Goal: Task Accomplishment & Management: Complete application form

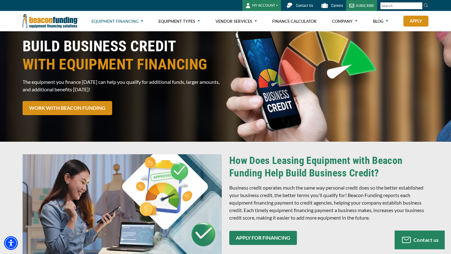
scroll to position [28, 0]
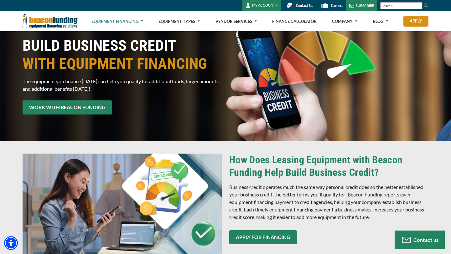
click at [68, 107] on link "WORK WITH BEACON FUNDING" at bounding box center [68, 107] width 90 height 14
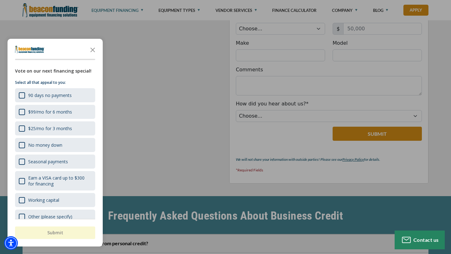
scroll to position [1250, 0]
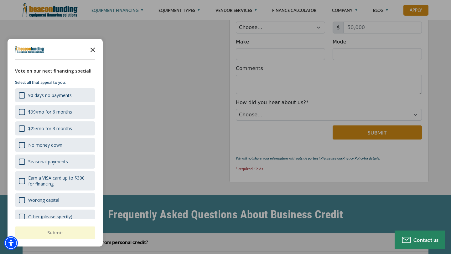
click at [94, 50] on icon "Close the survey" at bounding box center [92, 49] width 13 height 13
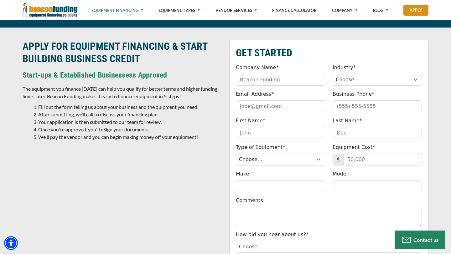
scroll to position [1118, 0]
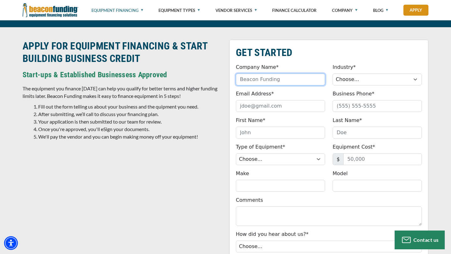
click at [274, 82] on input "Company Name*" at bounding box center [280, 80] width 89 height 12
type input "B"
type input "Eco Dpf Solutions"
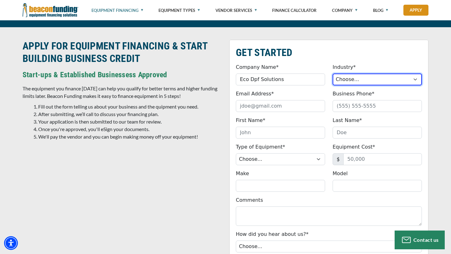
select select "5"
click at [332, 74] on select "Choose... Towing Landscape/Hardscape Decorated Apparel Septic Light Constructio…" at bounding box center [376, 80] width 89 height 12
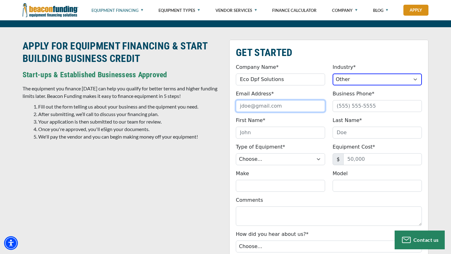
click at [275, 108] on input "Email Address*" at bounding box center [280, 106] width 89 height 12
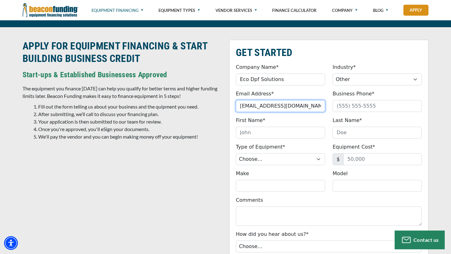
type input "bburrage04@gmail.com"
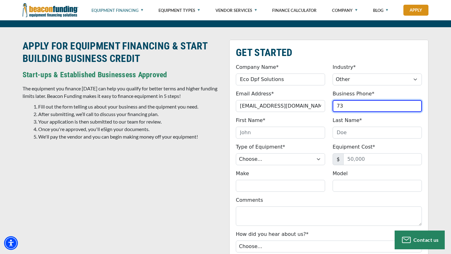
type input "7"
type input "(512) 955-2777"
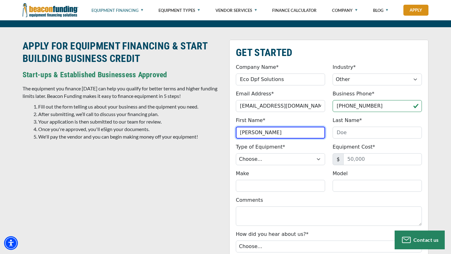
type input "Brandon"
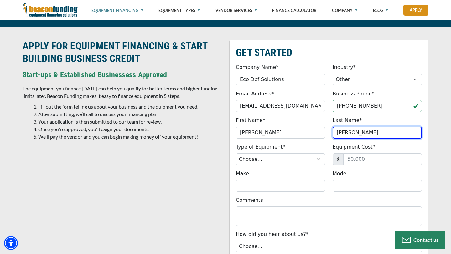
type input "Burrage"
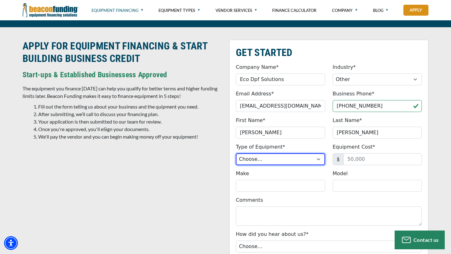
select select "13"
click at [236, 153] on select "Choose... Backhoe Boom/Bucket Truck Chipper Commercial Mower Crane DTG/DTF Prin…" at bounding box center [280, 159] width 89 height 12
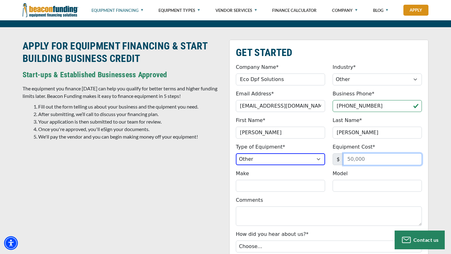
click at [367, 160] on input "Equipment Cost*" at bounding box center [382, 159] width 79 height 12
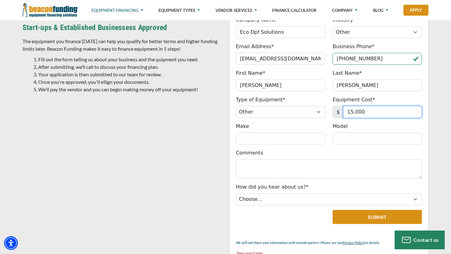
scroll to position [1166, 0]
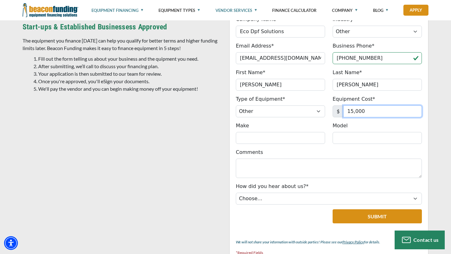
type input "15,000"
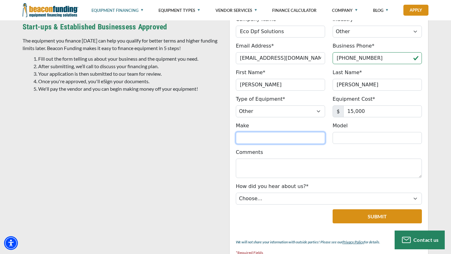
click at [280, 135] on input "Make" at bounding box center [280, 138] width 89 height 12
type input "Filtertherm"
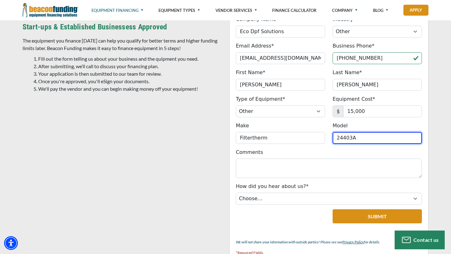
click at [336, 141] on input "24403A" at bounding box center [376, 138] width 89 height 12
type input "FTM24403A"
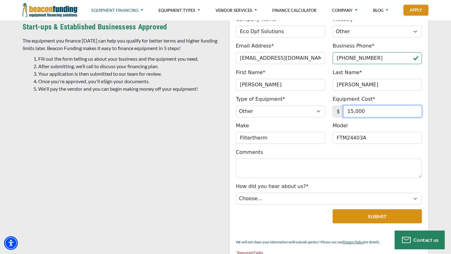
drag, startPoint x: 365, startPoint y: 113, endPoint x: 348, endPoint y: 113, distance: 16.9
click at [349, 113] on input "15,000" at bounding box center [382, 111] width 79 height 12
type input "1"
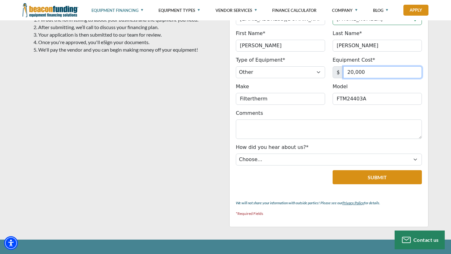
scroll to position [1209, 0]
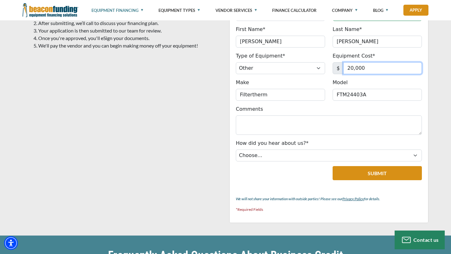
type input "20,000"
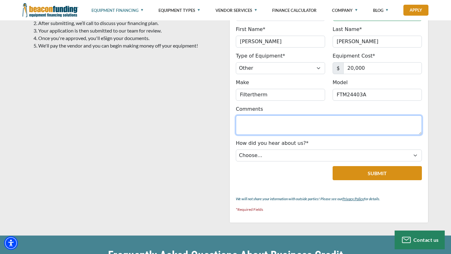
click at [284, 130] on textarea "Comments" at bounding box center [329, 124] width 186 height 19
type textarea "CLEANING OVEN"
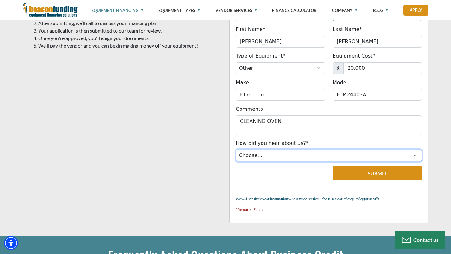
click at [319, 157] on select "Choose... Internet Search Vendor Referral Word of Mouth Client Referral Email E…" at bounding box center [329, 156] width 186 height 12
click at [236, 150] on select "Choose... Internet Search Vendor Referral Word of Mouth Client Referral Email E…" at bounding box center [329, 156] width 186 height 12
click at [271, 159] on select "Choose... Internet Search Vendor Referral Word of Mouth Client Referral Email E…" at bounding box center [329, 156] width 186 height 12
click at [236, 150] on select "Choose... Internet Search Vendor Referral Word of Mouth Client Referral Email E…" at bounding box center [329, 156] width 186 height 12
click at [273, 158] on select "Choose... Internet Search Vendor Referral Word of Mouth Client Referral Email E…" at bounding box center [329, 156] width 186 height 12
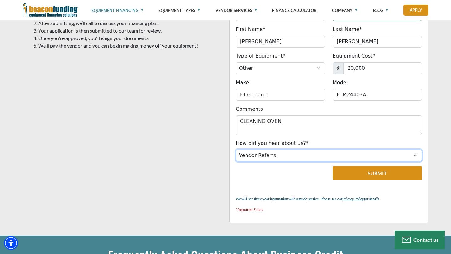
select select "5"
click at [236, 150] on select "Choose... Internet Search Vendor Referral Word of Mouth Client Referral Email E…" at bounding box center [329, 156] width 186 height 12
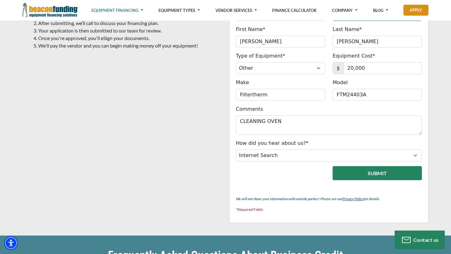
click at [387, 172] on button "Submit" at bounding box center [376, 173] width 89 height 14
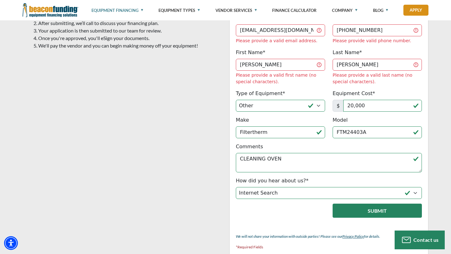
click at [368, 204] on button "Submit" at bounding box center [376, 211] width 89 height 14
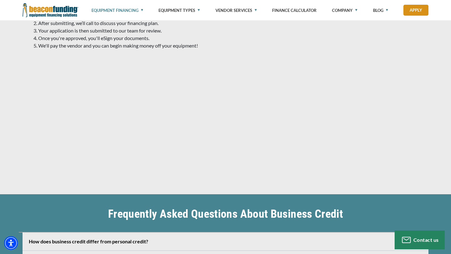
scroll to position [1133, 0]
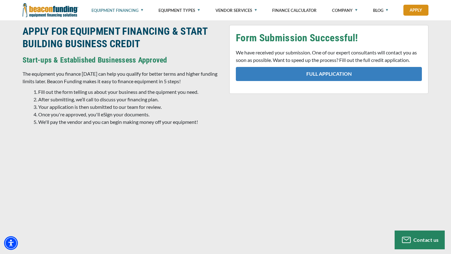
click at [336, 71] on link "FULL APPLICATION" at bounding box center [329, 74] width 186 height 14
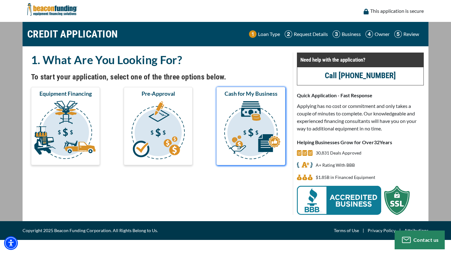
click at [234, 131] on img "submit" at bounding box center [251, 131] width 66 height 63
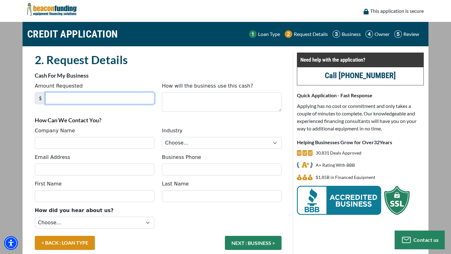
click at [68, 97] on input "Amount Requested" at bounding box center [99, 98] width 109 height 12
type input "25,000"
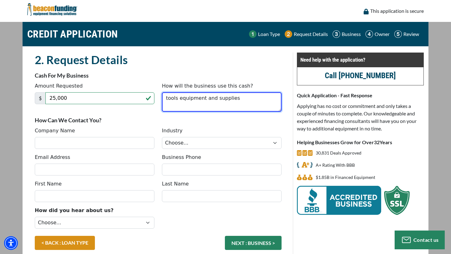
type textarea "tools equipment and supplies"
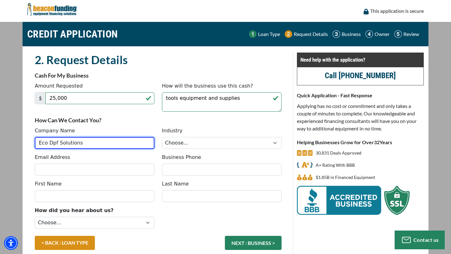
type input "Eco Dpf Solutions"
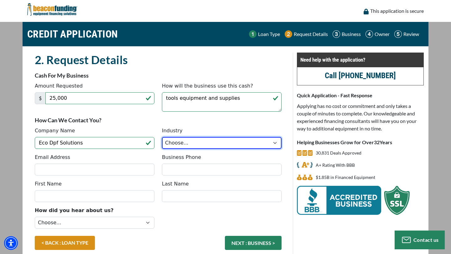
select select "5"
click at [162, 137] on select "Choose... Towing Landscape/Hardscape Decorated Apparel Septic Light Constructio…" at bounding box center [222, 143] width 120 height 12
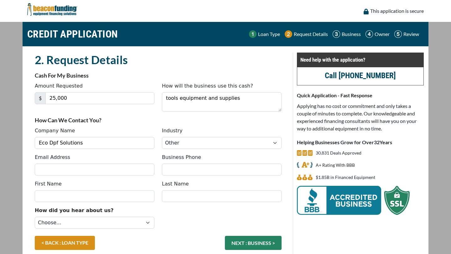
select select "5"
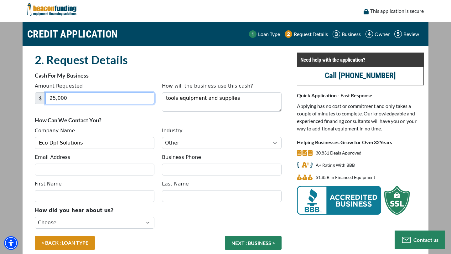
click at [88, 99] on input "25,000" at bounding box center [99, 98] width 109 height 12
type input "2"
type input "30,000"
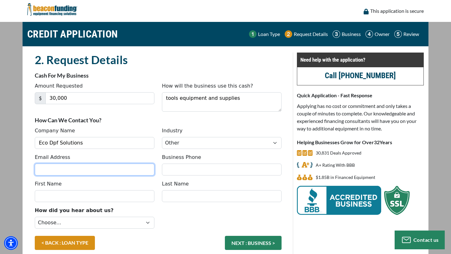
click at [52, 170] on input "Email Address" at bounding box center [95, 170] width 120 height 12
type input "bburrage04@gmail.com"
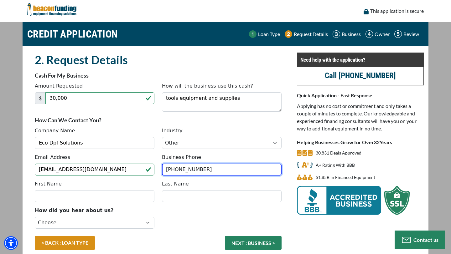
type input "[PHONE_NUMBER]"
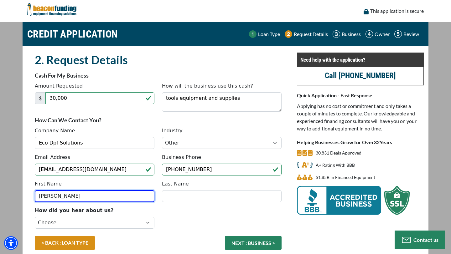
type input "Brandon"
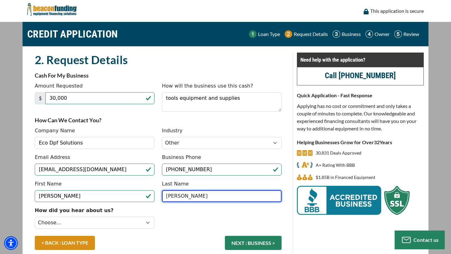
type input "Burrage"
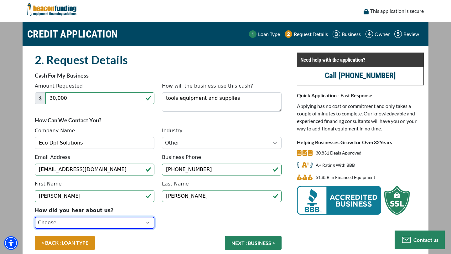
select select "5"
click at [35, 217] on select "Choose... Internet Search Vendor Referral Word of Mouth Client Referral Email E…" at bounding box center [95, 223] width 120 height 12
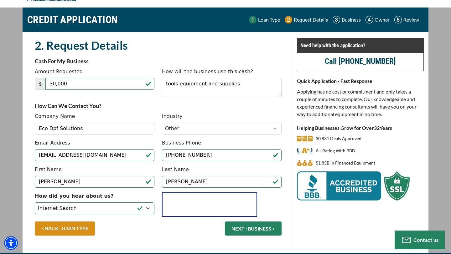
scroll to position [32, 0]
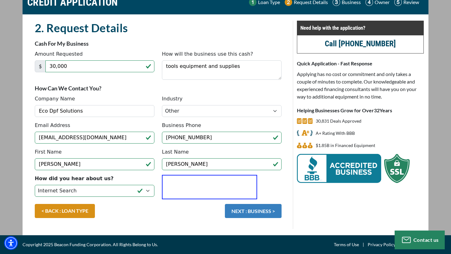
click at [270, 209] on button "NEXT : BUSINESS >" at bounding box center [253, 211] width 57 height 14
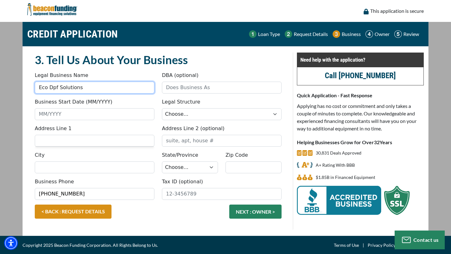
drag, startPoint x: 114, startPoint y: 90, endPoint x: 23, endPoint y: 86, distance: 90.8
click at [23, 86] on div "3. Tell Us About Your Business Something went wrong, please try again. Legal Bu…" at bounding box center [226, 141] width 406 height 190
type input "Branson Distributing LLC"
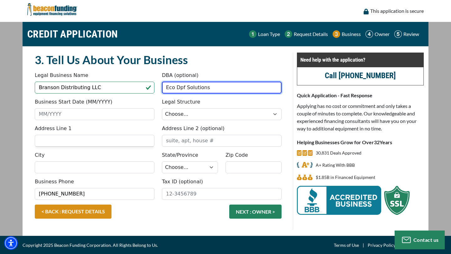
type input "Eco Dpf Solutions"
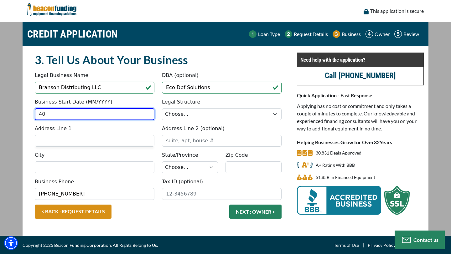
type input "4"
type input "2"
type input "04/2023"
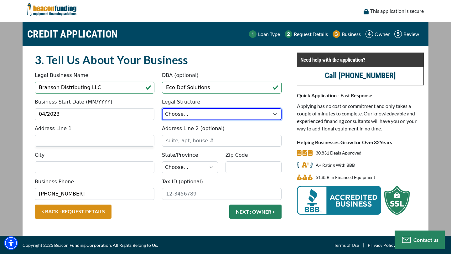
select select "2"
click at [162, 108] on select "Choose... Corporation LLC LLP Municipality Non-Profit Partnership Proprietorship" at bounding box center [222, 114] width 120 height 12
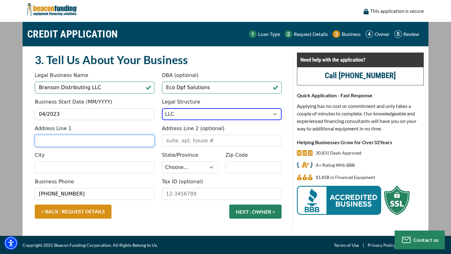
click at [56, 142] on input "Address Line 1" at bounding box center [95, 141] width 120 height 12
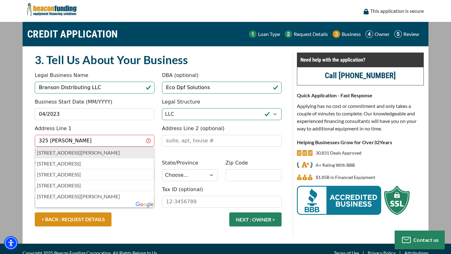
click at [58, 156] on p "325 Ranier Lane, Round Rock, TX, USA" at bounding box center [94, 153] width 115 height 8
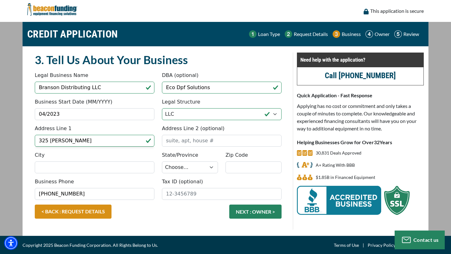
type input "[STREET_ADDRESS][PERSON_NAME]"
type input "Round Rock"
select select "45"
type input "78665"
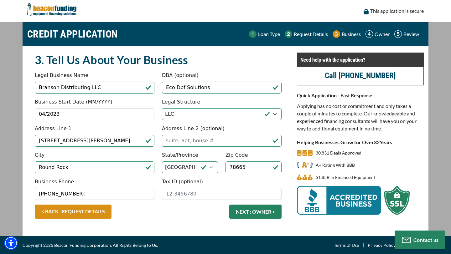
scroll to position [1, 0]
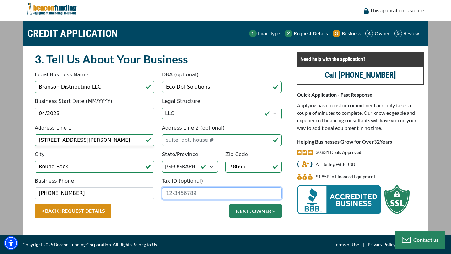
click at [164, 193] on input "Tax ID (optional)" at bounding box center [222, 193] width 120 height 12
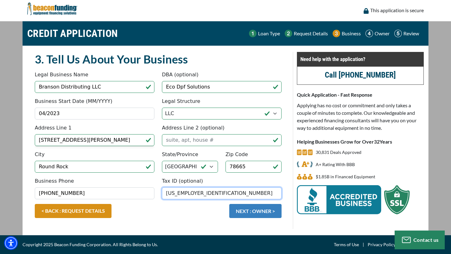
type input "[US_EMPLOYER_IDENTIFICATION_NUMBER]"
click at [249, 215] on button "NEXT : OWNER >" at bounding box center [255, 211] width 52 height 14
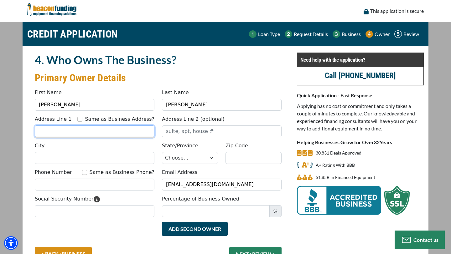
click at [116, 133] on input "Address Line 1" at bounding box center [95, 132] width 120 height 12
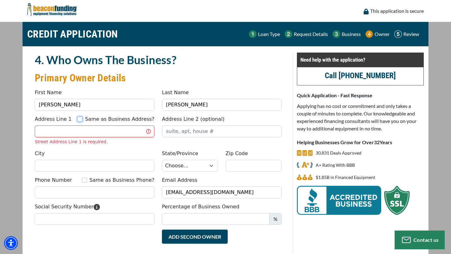
click at [82, 120] on input "Same as Business Address?" at bounding box center [79, 119] width 5 height 5
checkbox input "true"
type input "[STREET_ADDRESS][PERSON_NAME]"
type input "Round Rock"
select select "45"
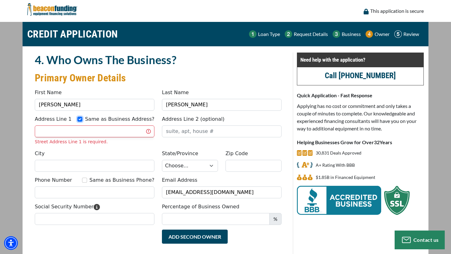
type input "78665"
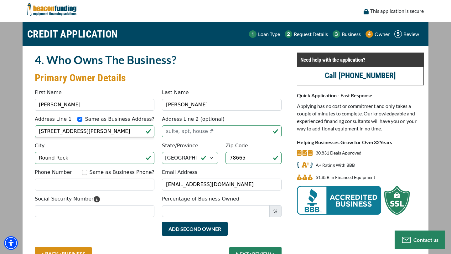
click at [91, 175] on div "Same as Business Phone?" at bounding box center [118, 173] width 72 height 8
click at [87, 173] on input "Same as Business Phone?" at bounding box center [84, 172] width 5 height 5
checkbox input "true"
type input "(512) 955-2777"
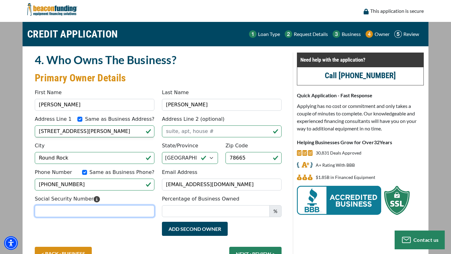
click at [69, 215] on input "Social Security Number" at bounding box center [95, 211] width 120 height 12
type input "453-81-0941"
click at [227, 221] on div "Social Security Number 453-81-0941 Percentage of Business Owned %" at bounding box center [158, 208] width 254 height 27
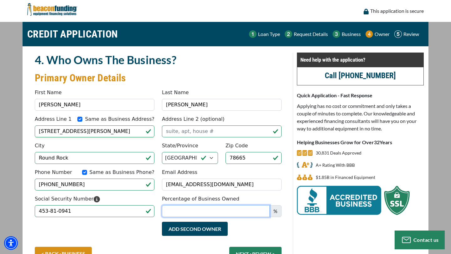
click at [228, 213] on input "Percentage of Business Owned" at bounding box center [216, 211] width 108 height 12
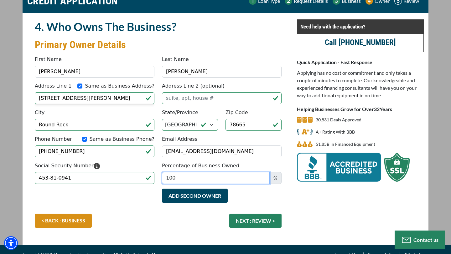
scroll to position [40, 0]
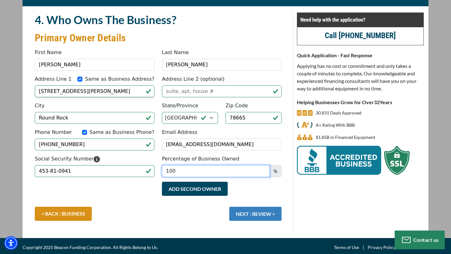
type input "100"
click at [262, 213] on button "NEXT : REVIEW >" at bounding box center [255, 214] width 52 height 14
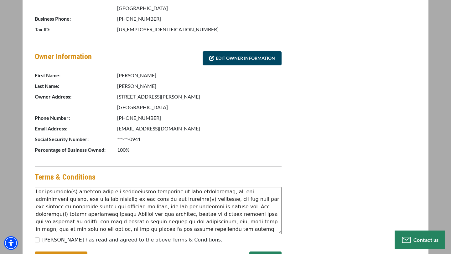
scroll to position [276, 0]
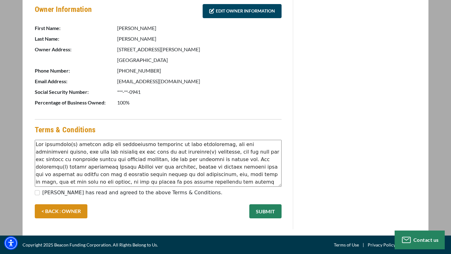
click at [40, 194] on div "[PERSON_NAME] has read and agreed to the above Terms & Conditions." at bounding box center [158, 194] width 247 height 10
click at [36, 193] on input "[PERSON_NAME] has read and agreed to the above Terms & Conditions." at bounding box center [37, 192] width 5 height 5
checkbox input "true"
click at [261, 215] on button "SUBMIT" at bounding box center [265, 211] width 32 height 14
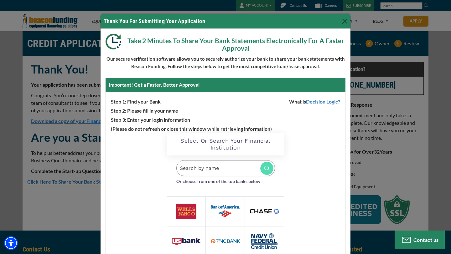
click at [223, 168] on body "Skip to main content Enable accessibility for low vision Open the accessibility…" at bounding box center [225, 127] width 451 height 254
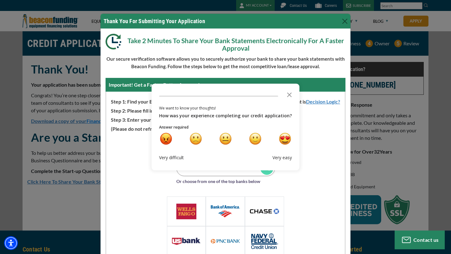
type input "rb"
click at [287, 90] on icon "Close the survey" at bounding box center [289, 94] width 13 height 13
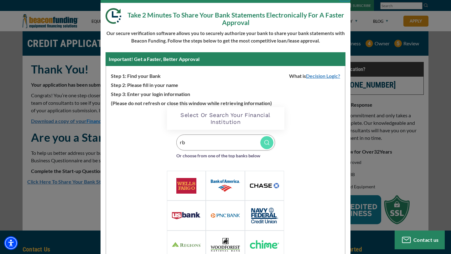
scroll to position [32, 0]
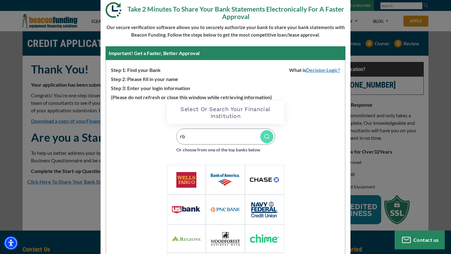
click at [206, 136] on input "rb" at bounding box center [225, 137] width 99 height 16
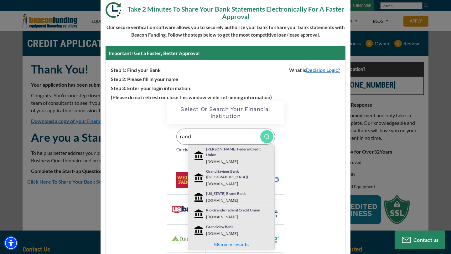
type input "rand"
click at [218, 157] on p "Randolph-Brooks Federal Credit Union" at bounding box center [238, 151] width 65 height 11
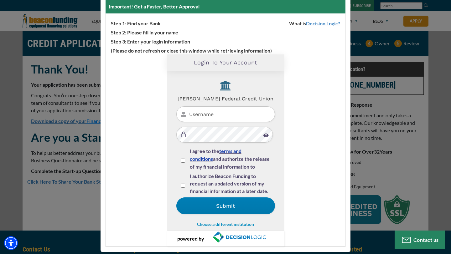
scroll to position [80, 0]
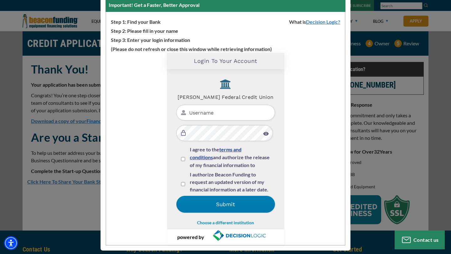
click at [221, 131] on div at bounding box center [225, 123] width 99 height 36
click at [220, 114] on input "Username" at bounding box center [225, 113] width 99 height 16
type input "bburrage04"
click at [176, 196] on button "Submit" at bounding box center [225, 204] width 99 height 17
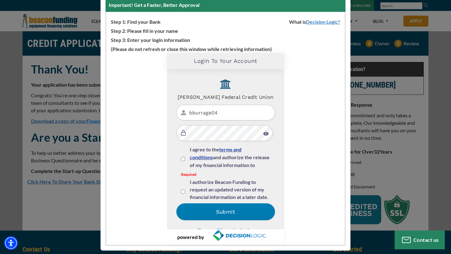
click at [182, 161] on input "I agree to the terms and conditions and authorize the release of my financial i…" at bounding box center [183, 159] width 4 height 4
checkbox input "true"
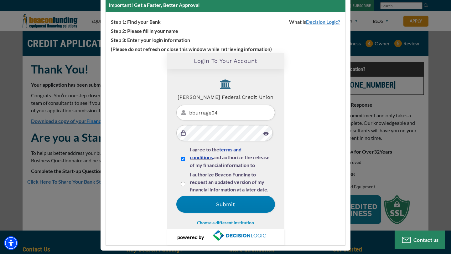
click at [182, 186] on input "I authorize Beacon Funding to request an updated version of my financial inform…" at bounding box center [183, 184] width 4 height 4
checkbox input "true"
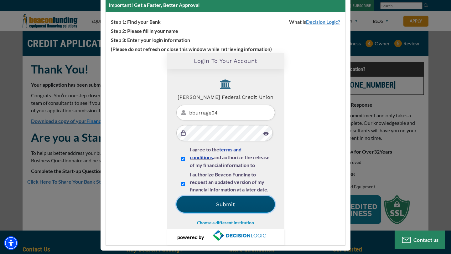
click at [221, 211] on button "Submit" at bounding box center [225, 204] width 99 height 17
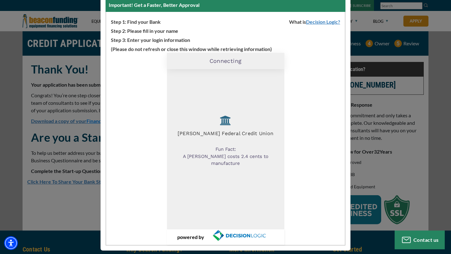
scroll to position [85, 0]
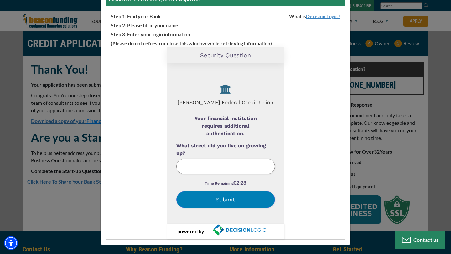
click at [265, 159] on input "text" at bounding box center [225, 167] width 99 height 16
type input "Rochester"
click at [232, 195] on button "Submit" at bounding box center [225, 199] width 99 height 17
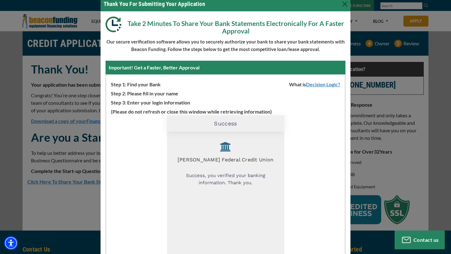
scroll to position [0, 0]
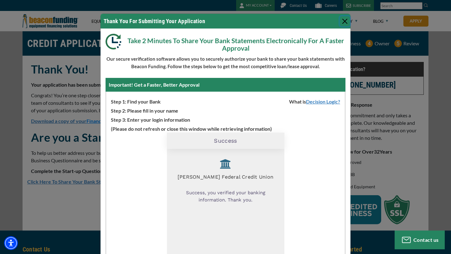
click at [343, 21] on button "Close" at bounding box center [345, 21] width 10 height 10
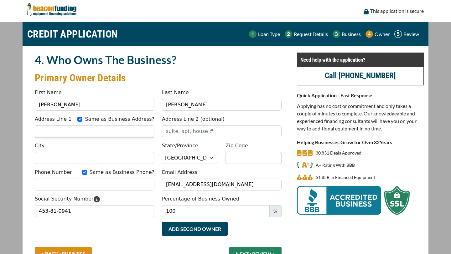
select select "45"
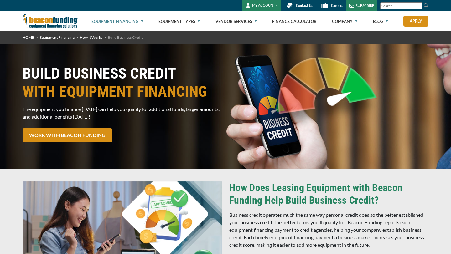
select select "5"
select select "13"
select select "5"
